Goal: Task Accomplishment & Management: Manage account settings

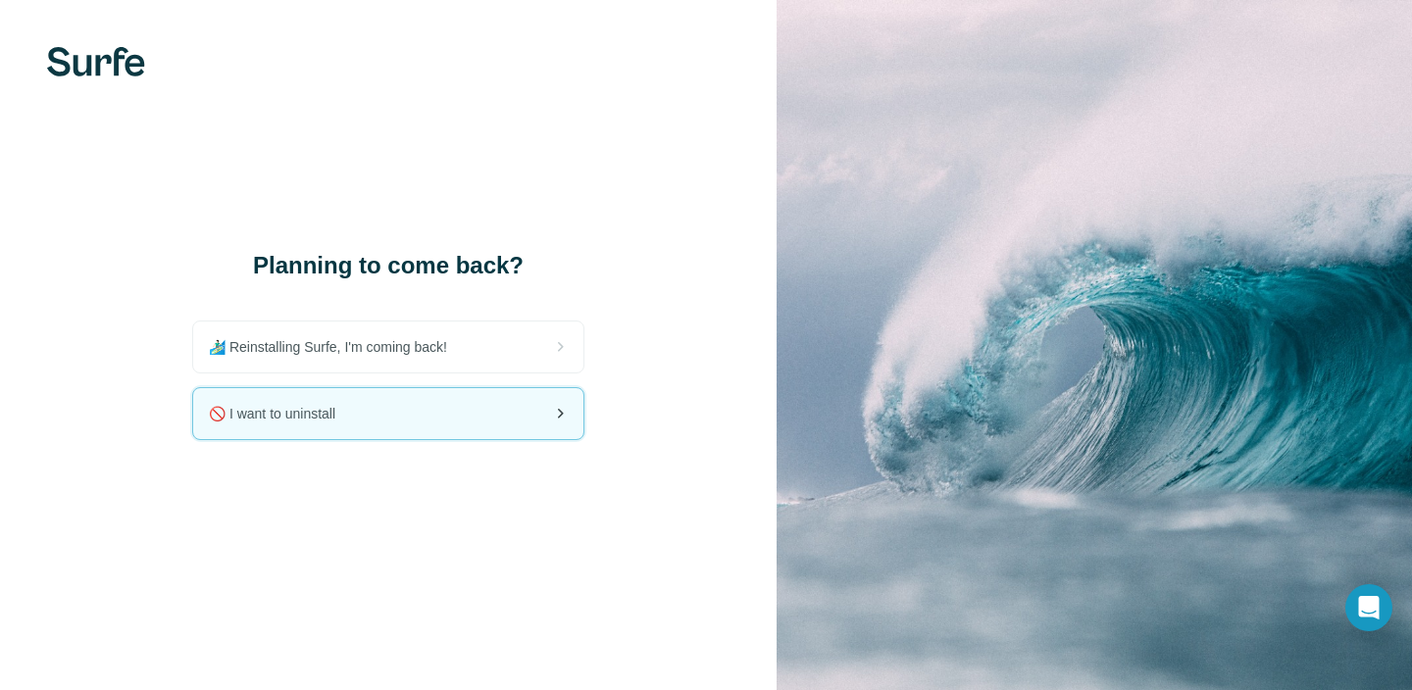
click at [428, 410] on div "🚫 I want to uninstall" at bounding box center [388, 413] width 390 height 51
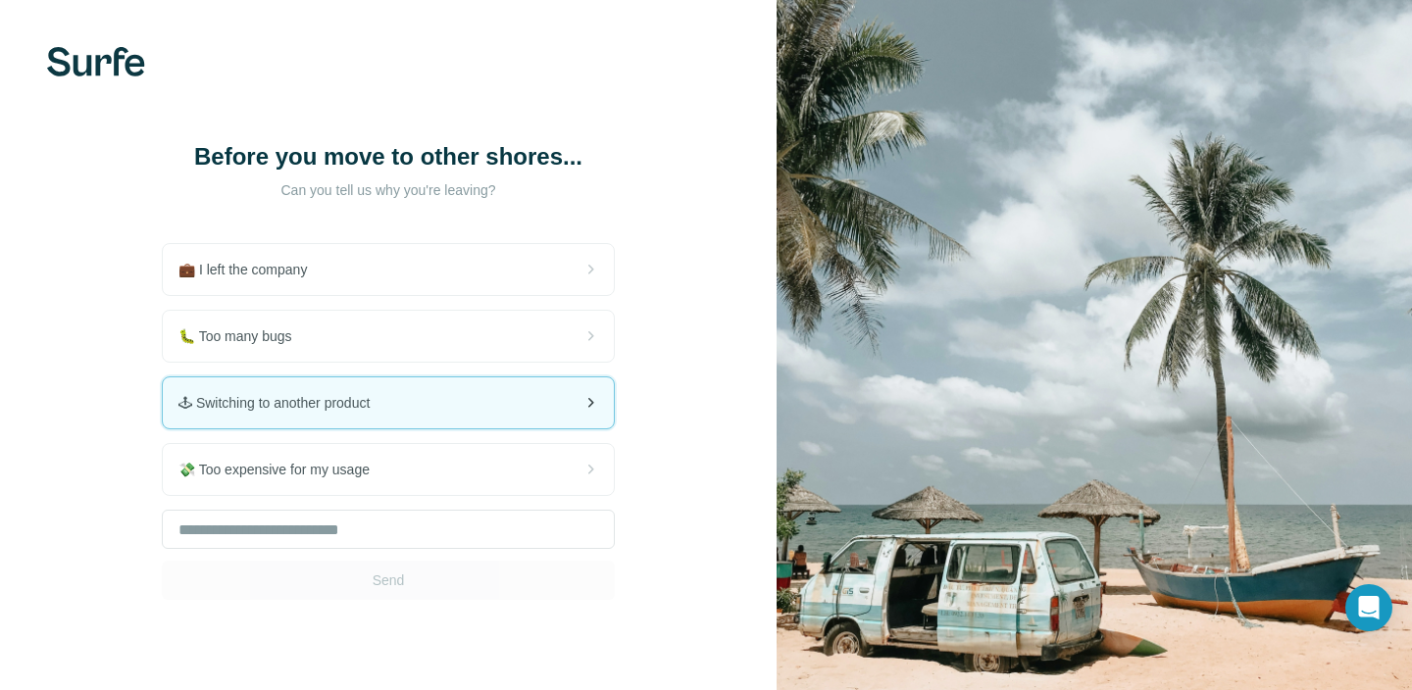
click at [449, 398] on div "🕹 Switching to another product" at bounding box center [388, 402] width 451 height 51
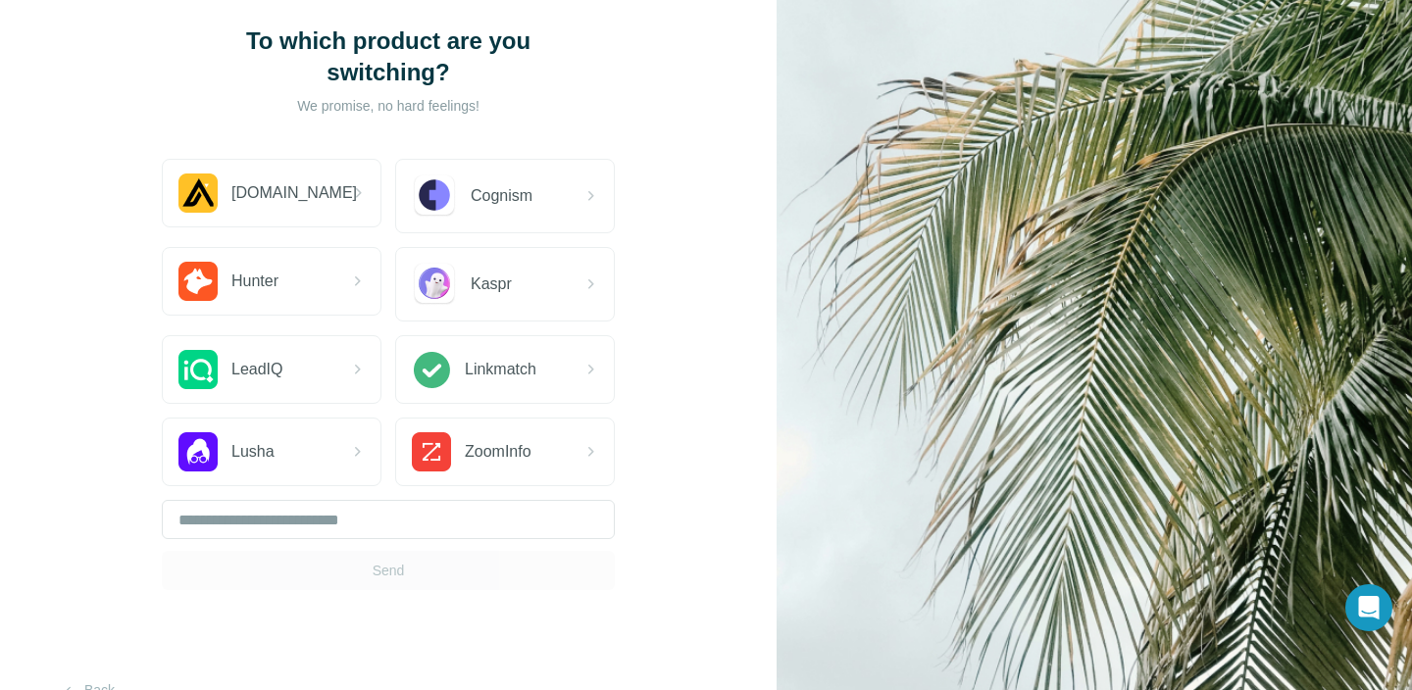
scroll to position [127, 0]
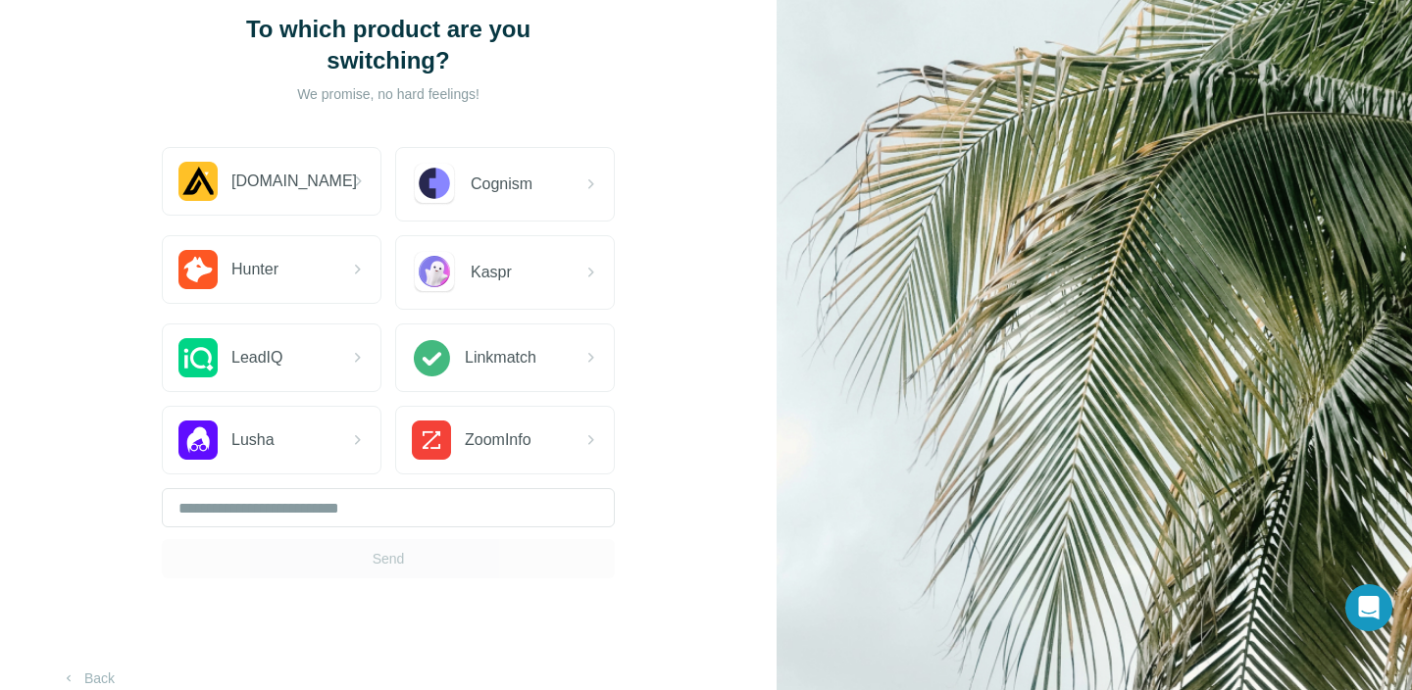
click at [458, 486] on div "Apollo.io Cognism Hunter Kaspr LeadIQ Linkmatch Lusha ZoomInfo Send" at bounding box center [388, 362] width 453 height 431
click at [438, 563] on div "Send" at bounding box center [388, 533] width 453 height 90
click at [441, 537] on div "Send" at bounding box center [388, 533] width 453 height 90
click at [437, 521] on input "text" at bounding box center [388, 507] width 453 height 39
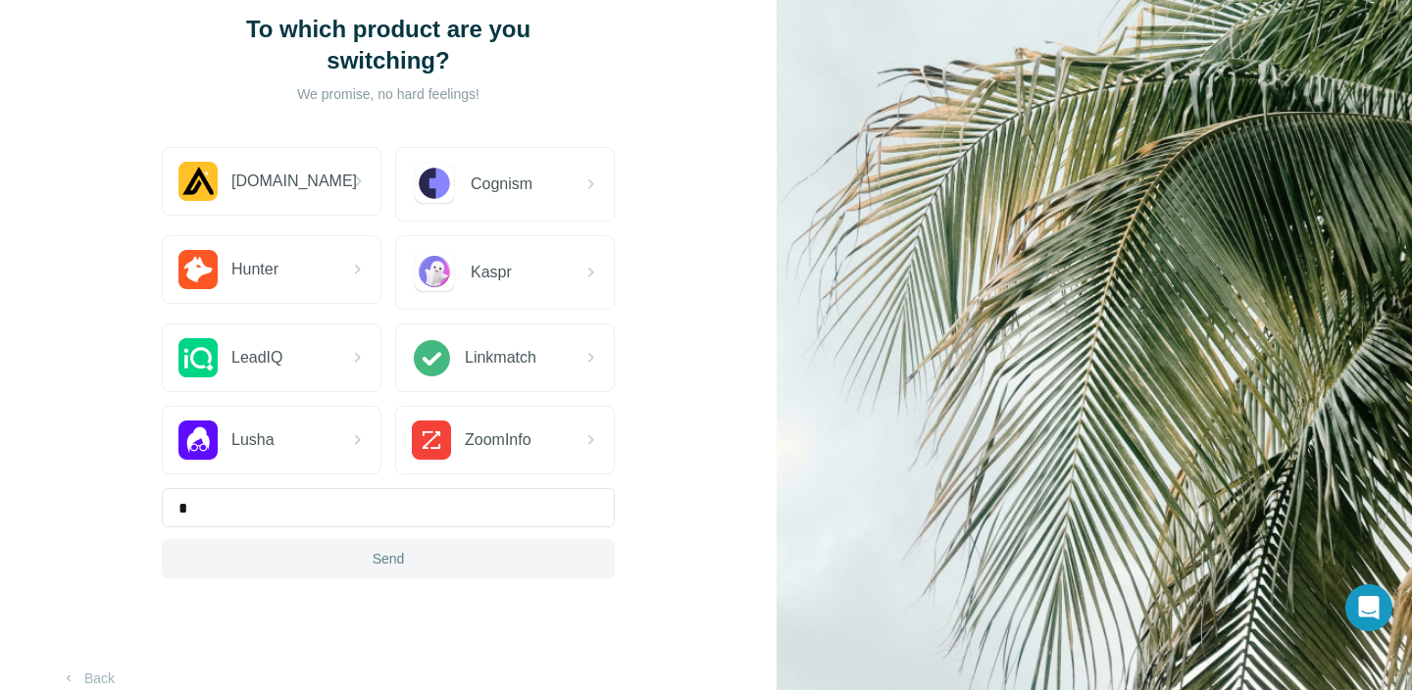
click at [430, 571] on button "Send" at bounding box center [388, 558] width 453 height 39
